Goal: Book appointment/travel/reservation

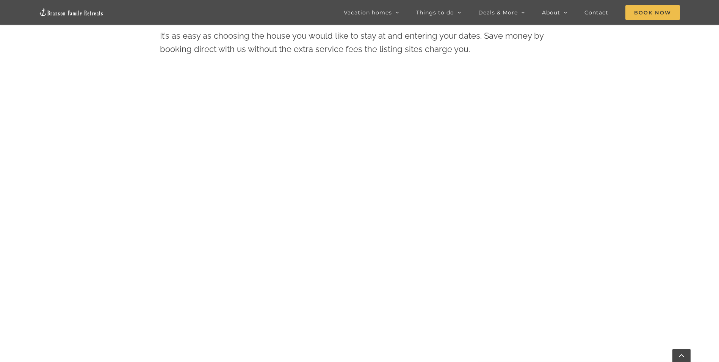
scroll to position [410, 0]
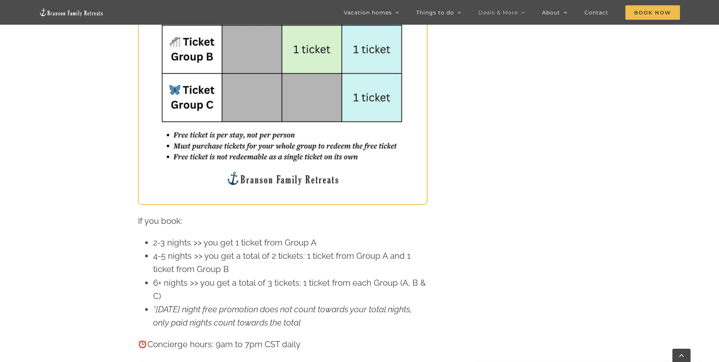
scroll to position [568, 0]
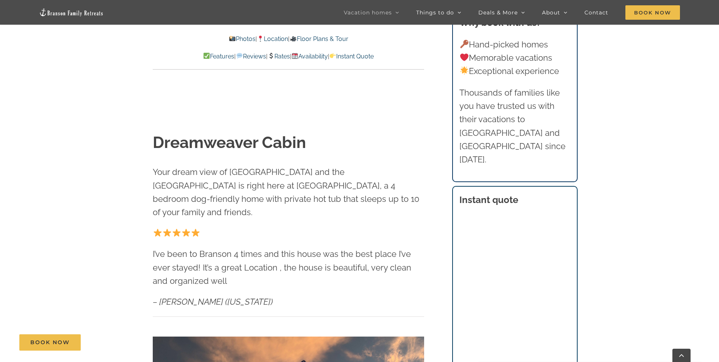
scroll to position [417, 0]
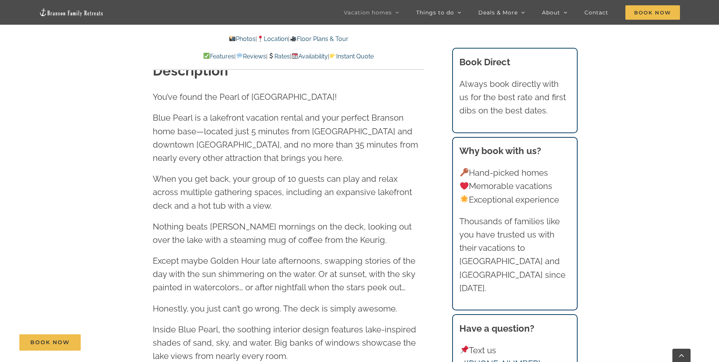
scroll to position [720, 0]
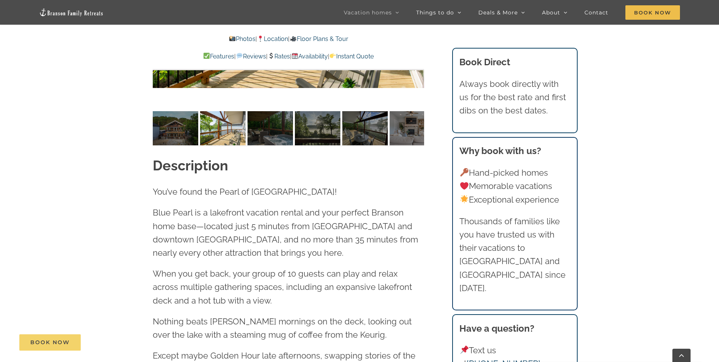
click at [72, 339] on link "Book Now" at bounding box center [49, 342] width 61 height 16
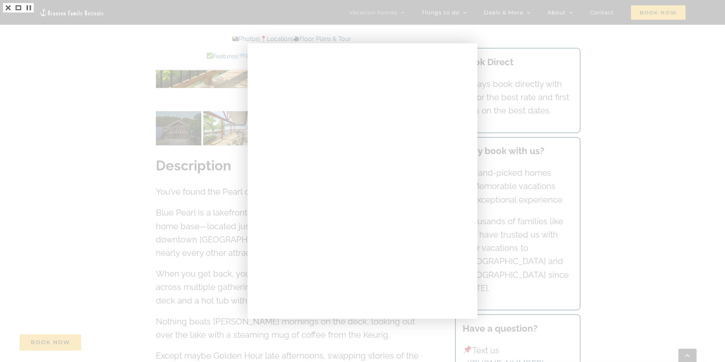
click at [597, 70] on div at bounding box center [362, 181] width 725 height 362
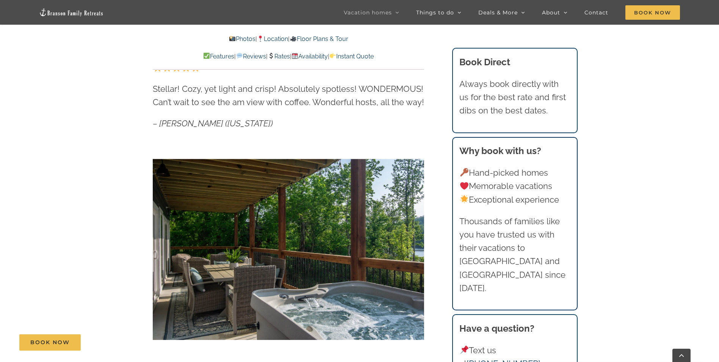
scroll to position [455, 0]
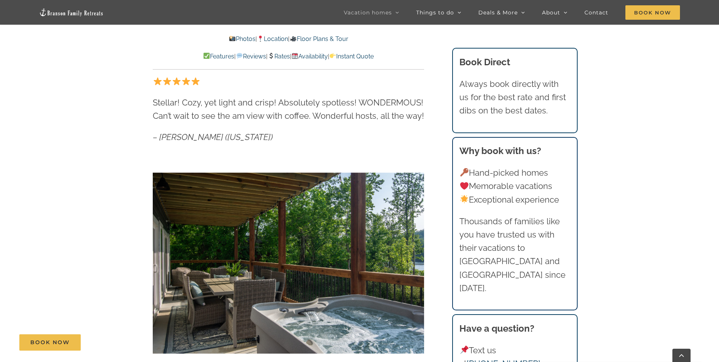
click at [284, 59] on link "Rates" at bounding box center [279, 56] width 22 height 7
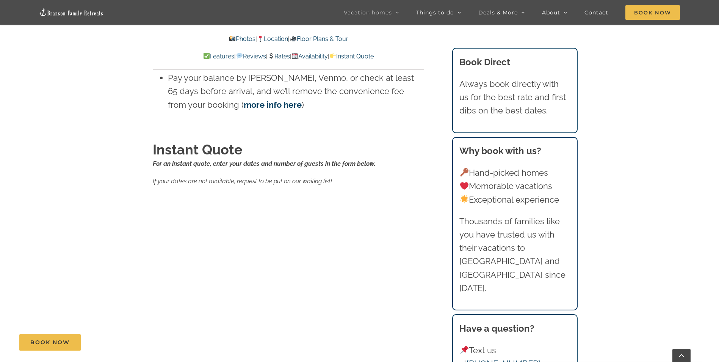
scroll to position [4854, 0]
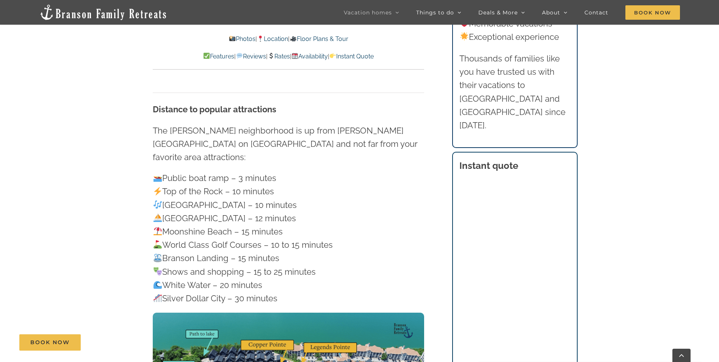
scroll to position [2351, 0]
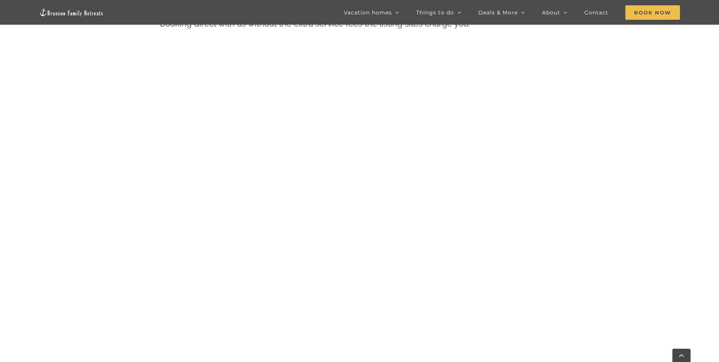
scroll to position [438, 0]
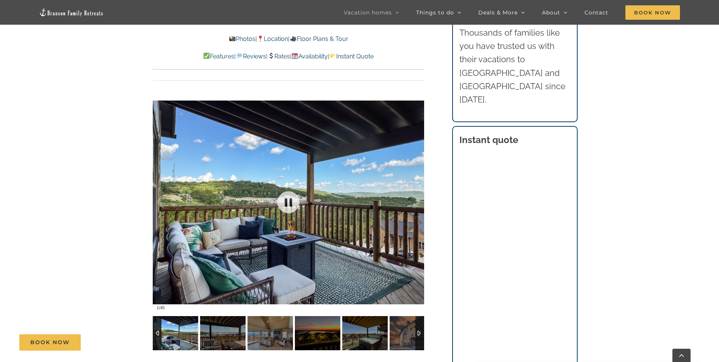
scroll to position [455, 0]
